Goal: Task Accomplishment & Management: Use online tool/utility

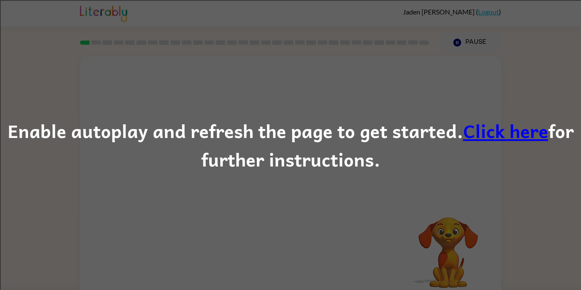
click at [497, 132] on link "Click here" at bounding box center [505, 130] width 85 height 29
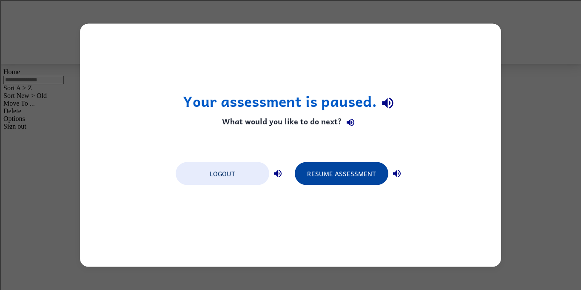
click at [314, 178] on button "Resume Assessment" at bounding box center [342, 173] width 94 height 23
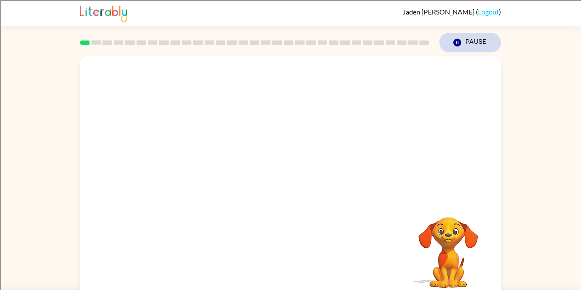
click at [476, 47] on button "Pause Pause" at bounding box center [471, 43] width 62 height 20
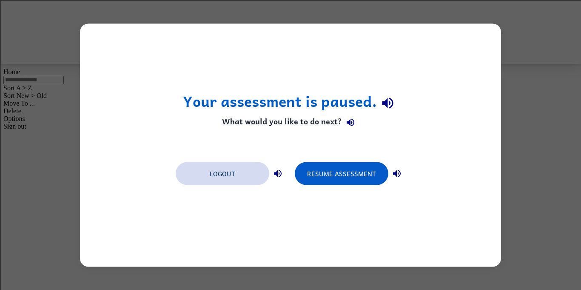
click at [201, 173] on button "Logout" at bounding box center [223, 173] width 94 height 23
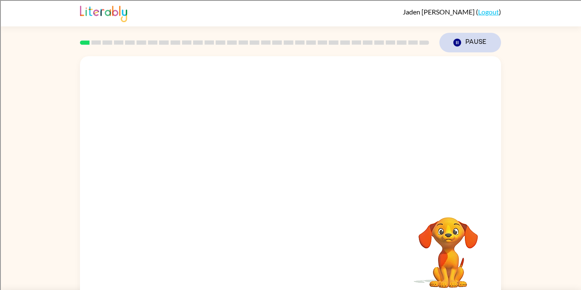
click at [473, 38] on button "Pause Pause" at bounding box center [471, 43] width 62 height 20
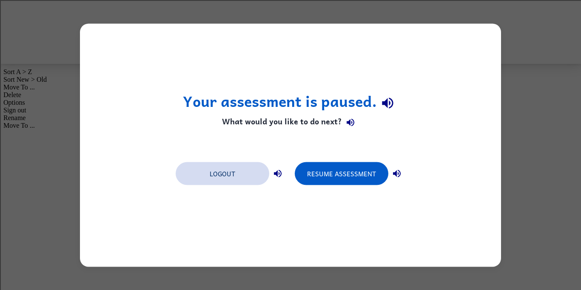
click at [231, 166] on button "Logout" at bounding box center [223, 173] width 94 height 23
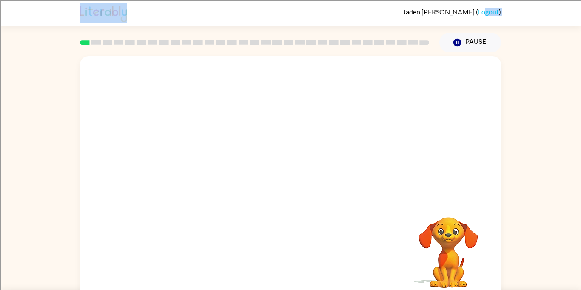
drag, startPoint x: 486, startPoint y: 13, endPoint x: 236, endPoint y: 2, distance: 250.0
click at [236, 2] on div "Jaden Oliver-Strain ( Logout )" at bounding box center [290, 13] width 421 height 26
